Goal: Task Accomplishment & Management: Manage account settings

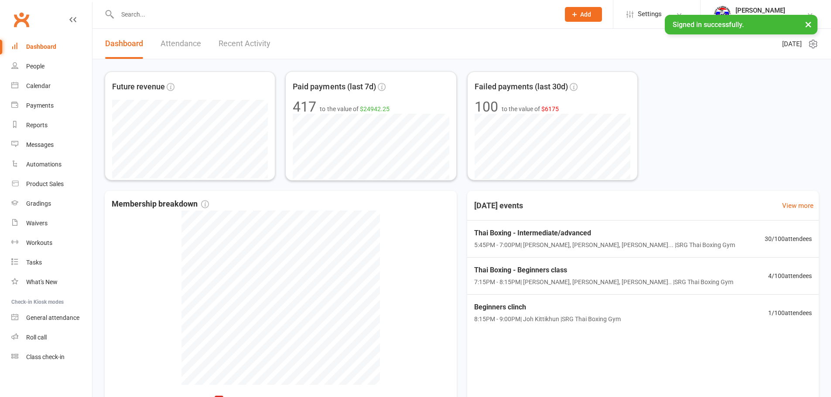
click at [253, 54] on link "Recent Activity" at bounding box center [245, 44] width 52 height 30
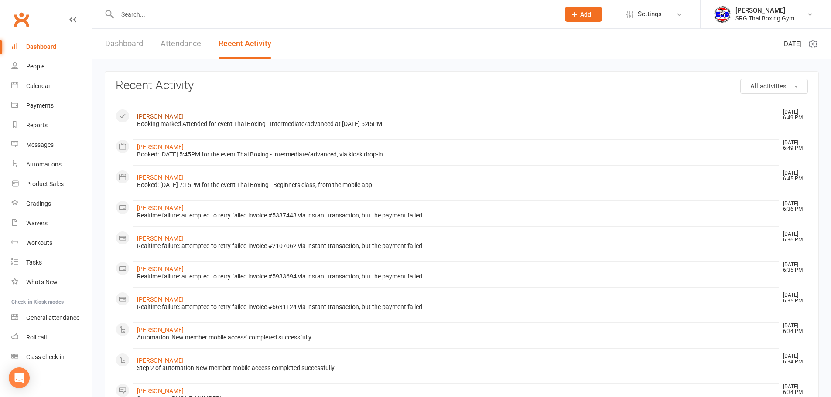
click at [184, 118] on link "[PERSON_NAME]" at bounding box center [160, 116] width 47 height 7
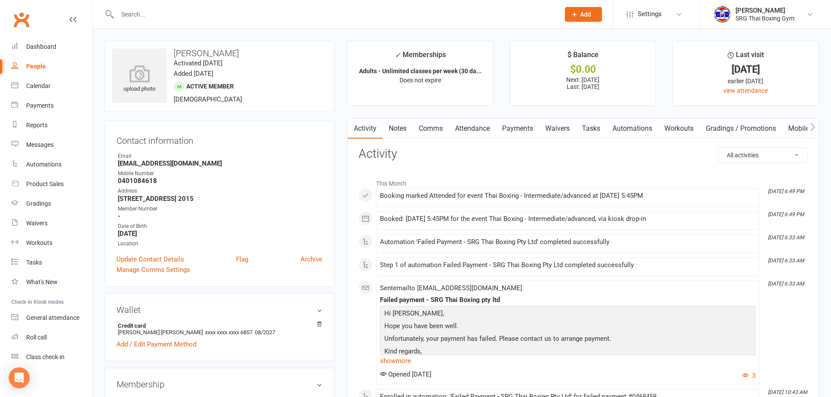
click at [524, 125] on link "Payments" at bounding box center [517, 129] width 43 height 20
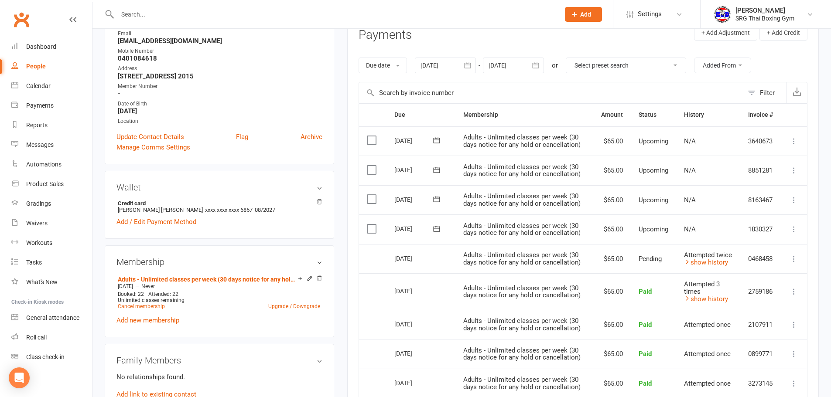
scroll to position [174, 0]
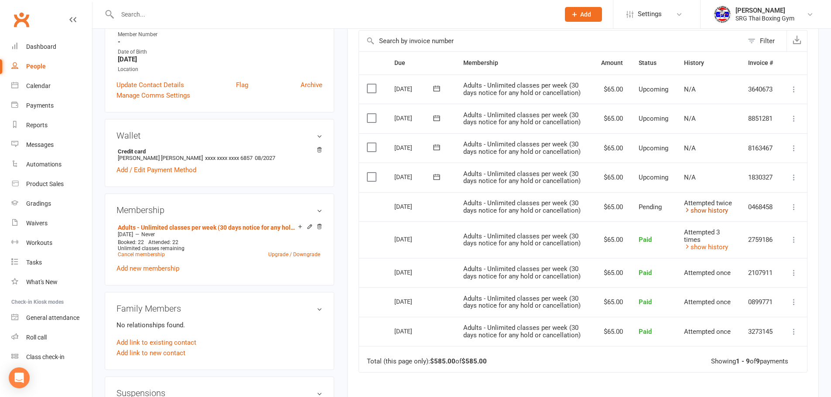
click at [712, 213] on link "show history" at bounding box center [706, 211] width 44 height 8
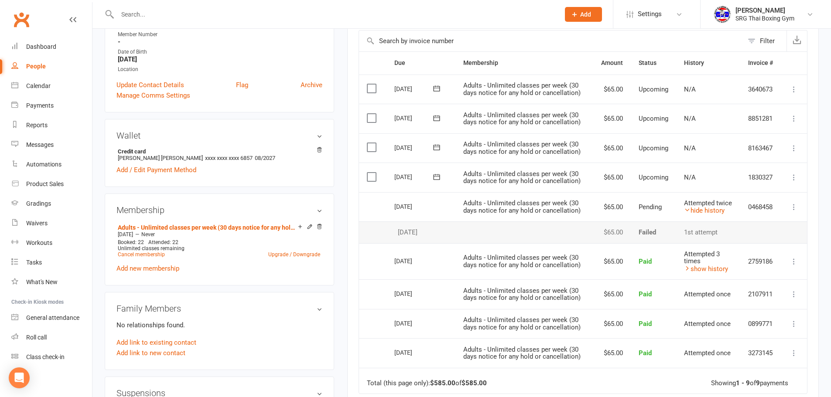
click at [789, 204] on icon at bounding box center [793, 207] width 9 height 9
